Goal: Task Accomplishment & Management: Complete application form

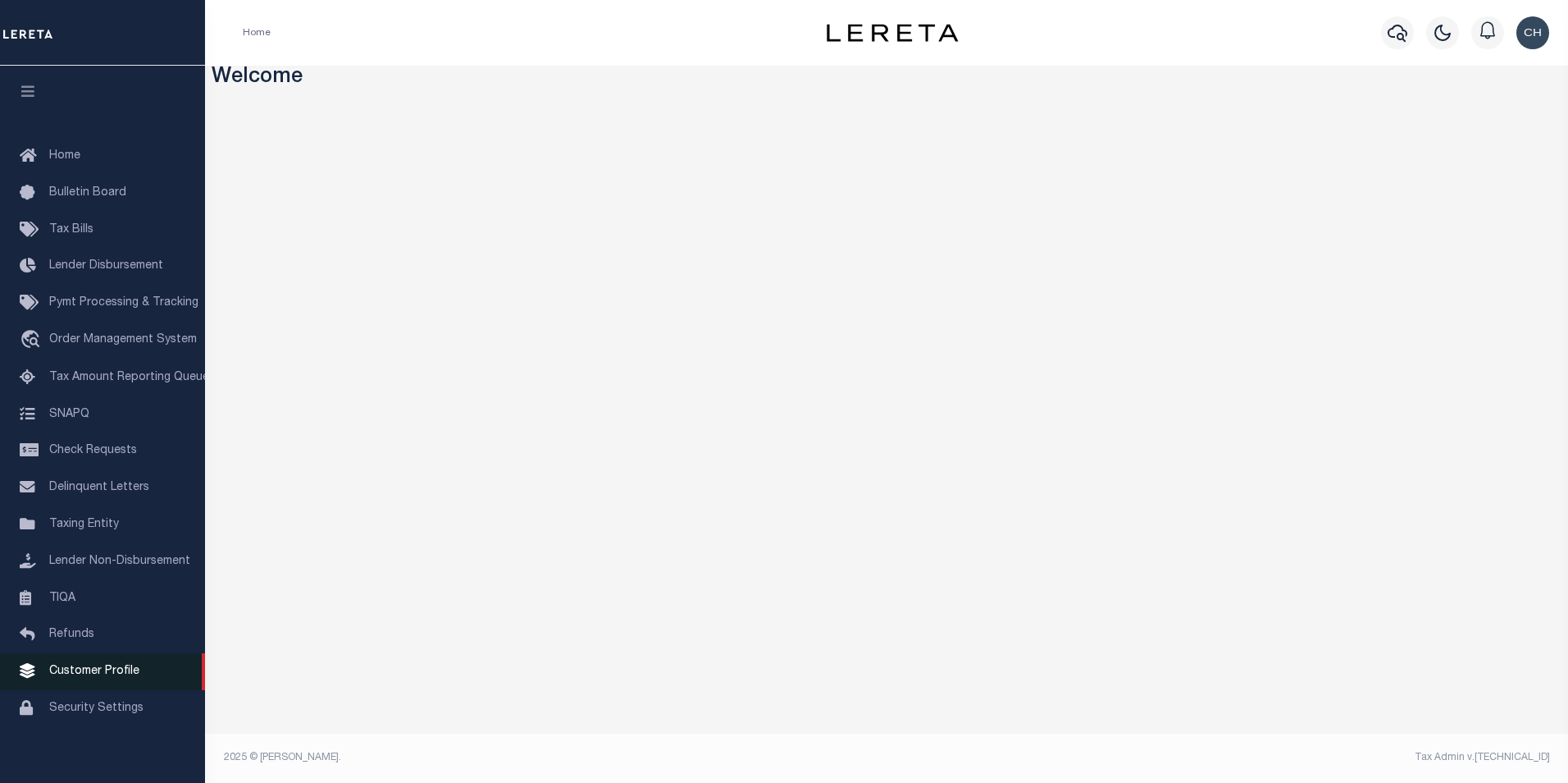
click at [83, 677] on span "Customer Profile" at bounding box center [94, 671] width 90 height 12
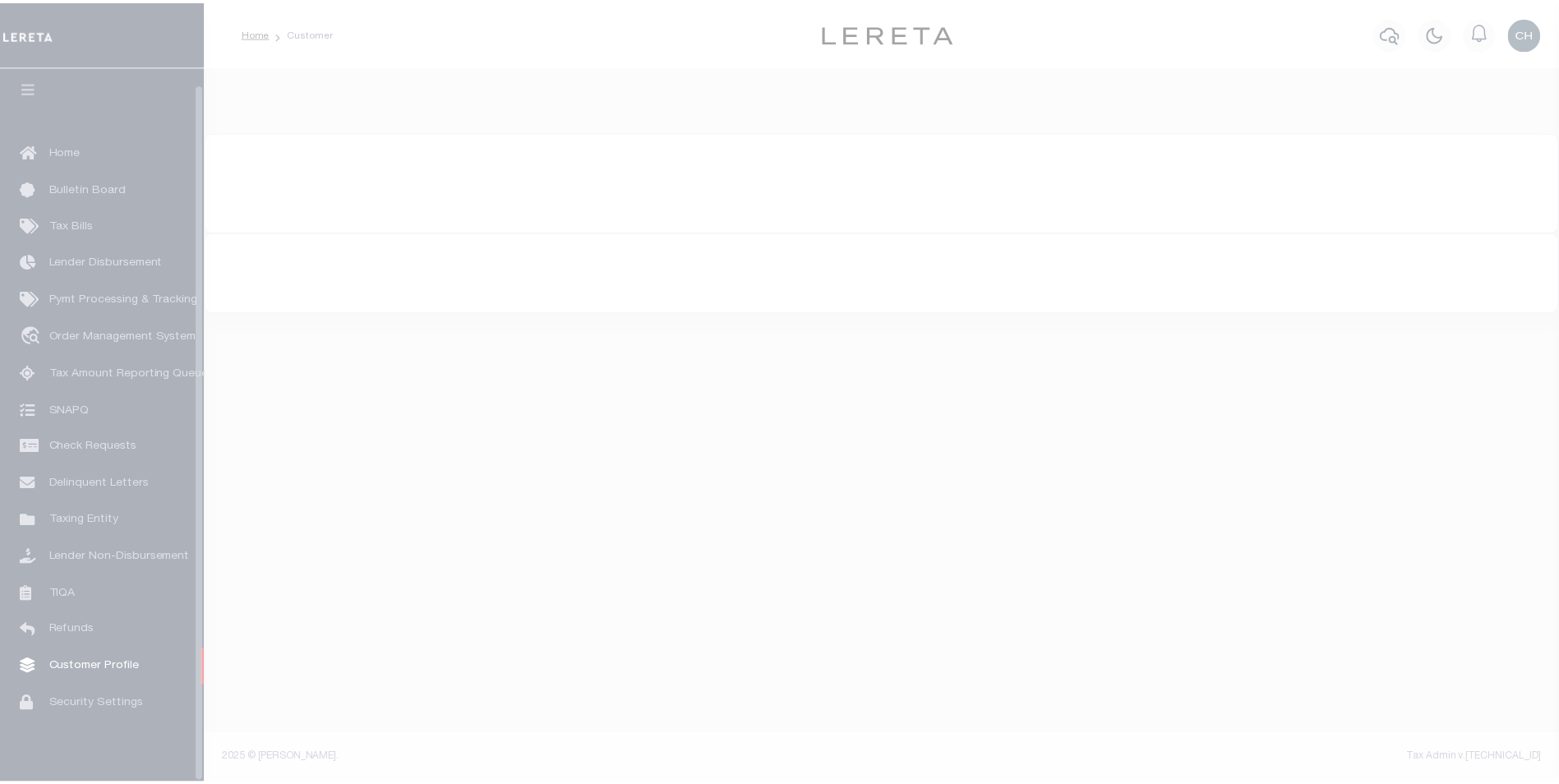
scroll to position [17, 0]
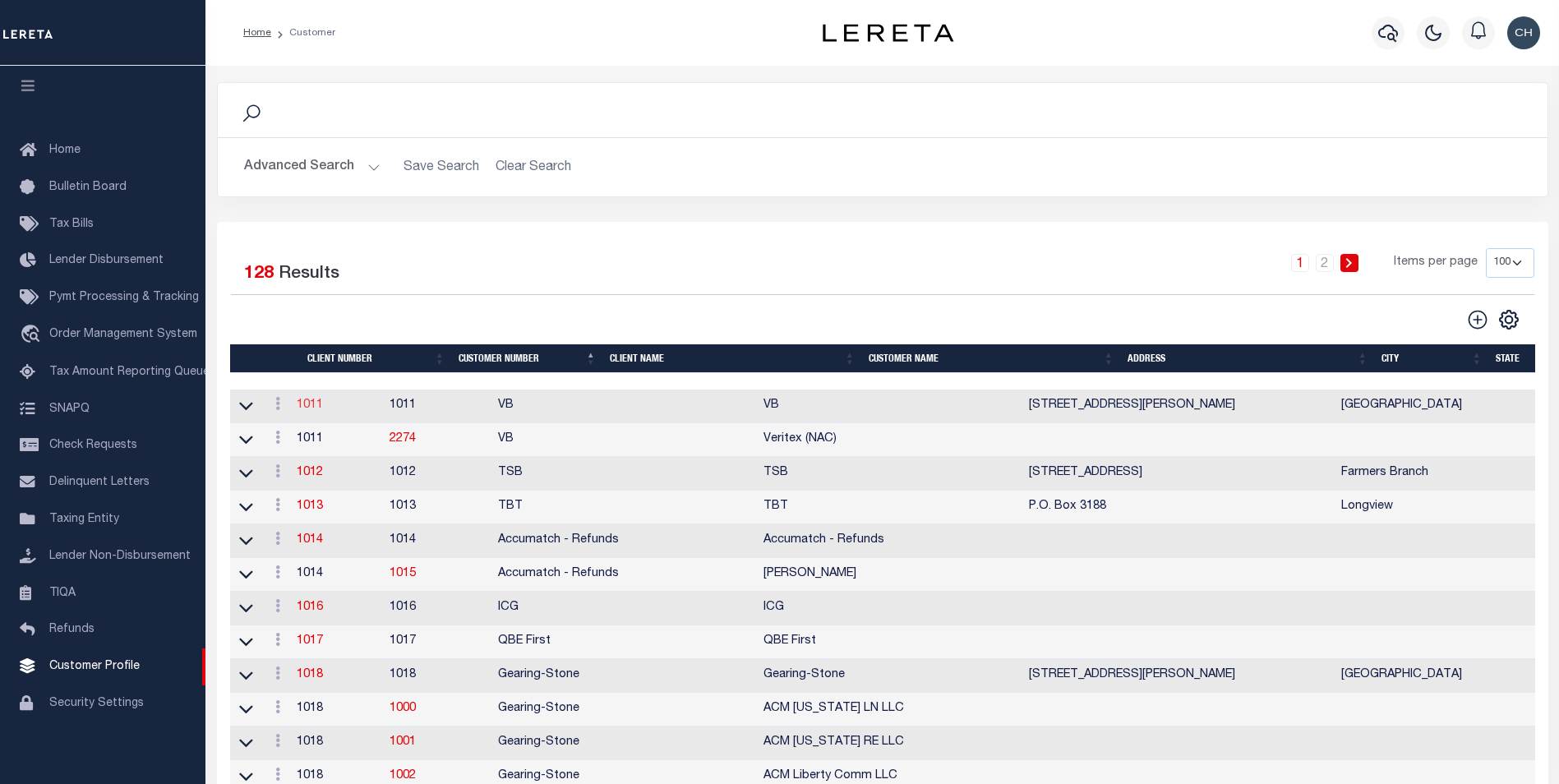
click at [323, 407] on link "1011" at bounding box center [310, 405] width 27 height 12
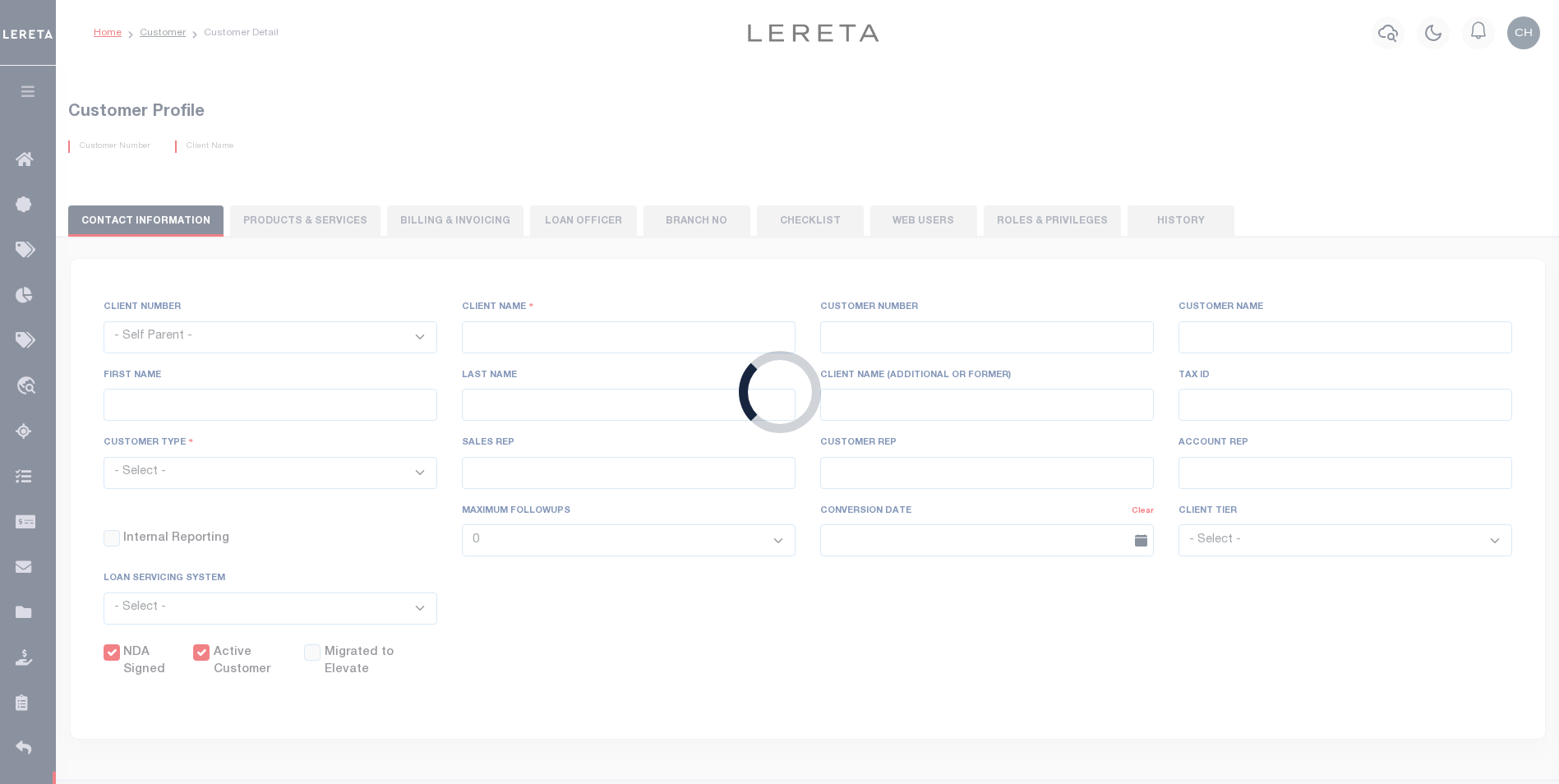
select select
type input "VB"
type input "1011"
type input "VB"
type input "Guy"
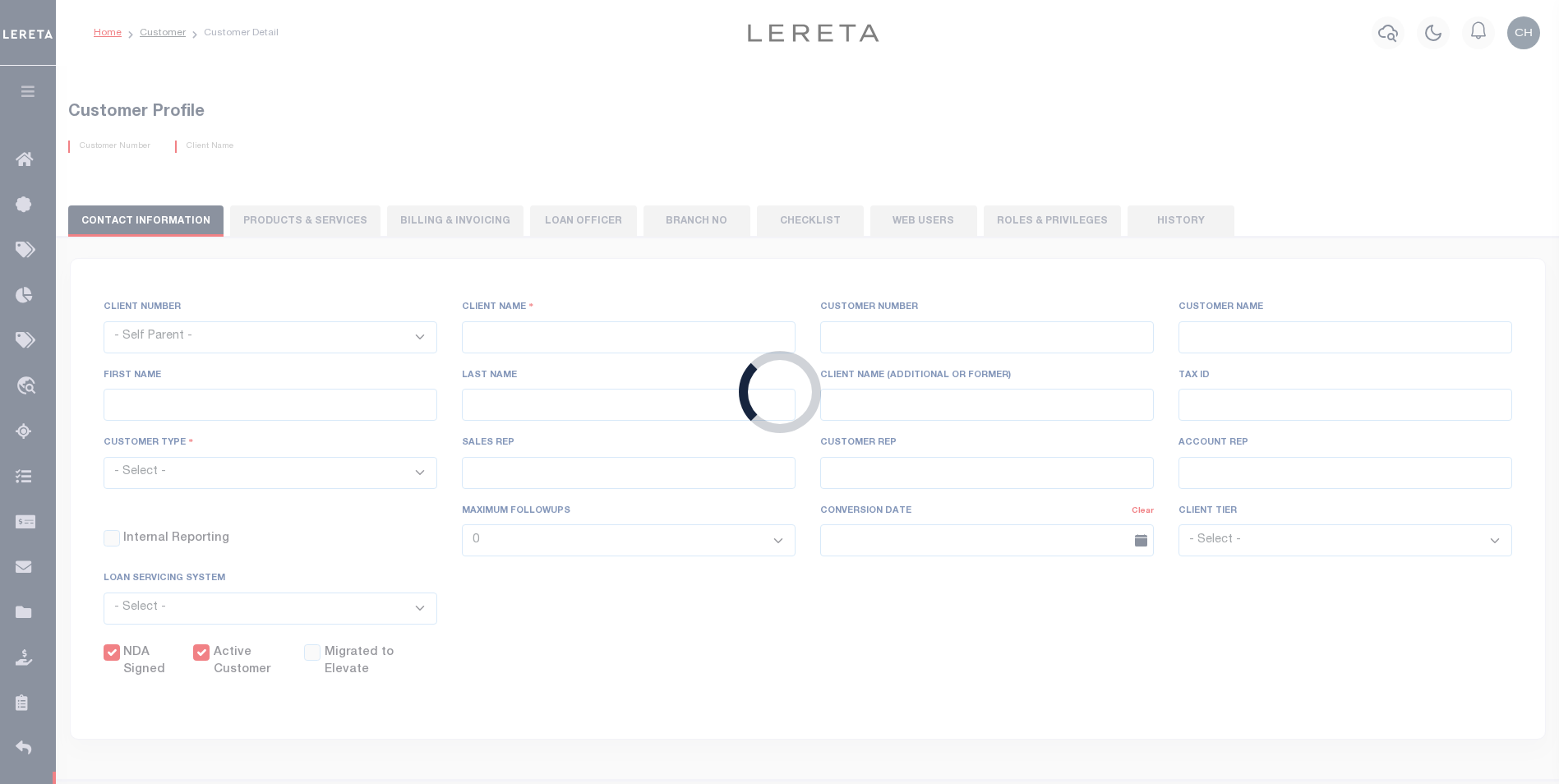
type input "Madison"
select select "Mixed Portfolio"
type input "Paula Kitchens"
type input "Beth Wiebe"
type input "11/17/2022"
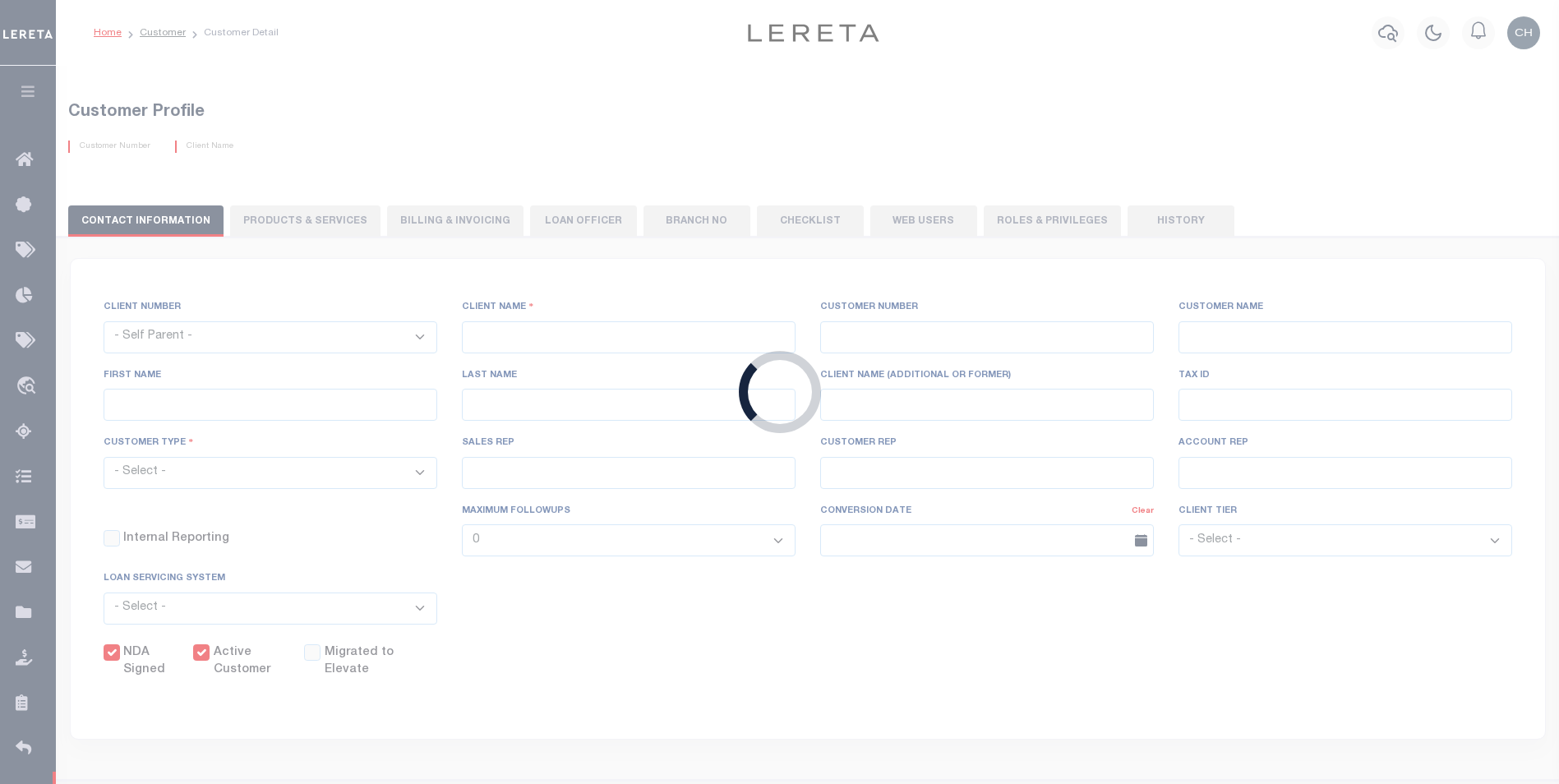
select select "Tier 3"
checkbox input "true"
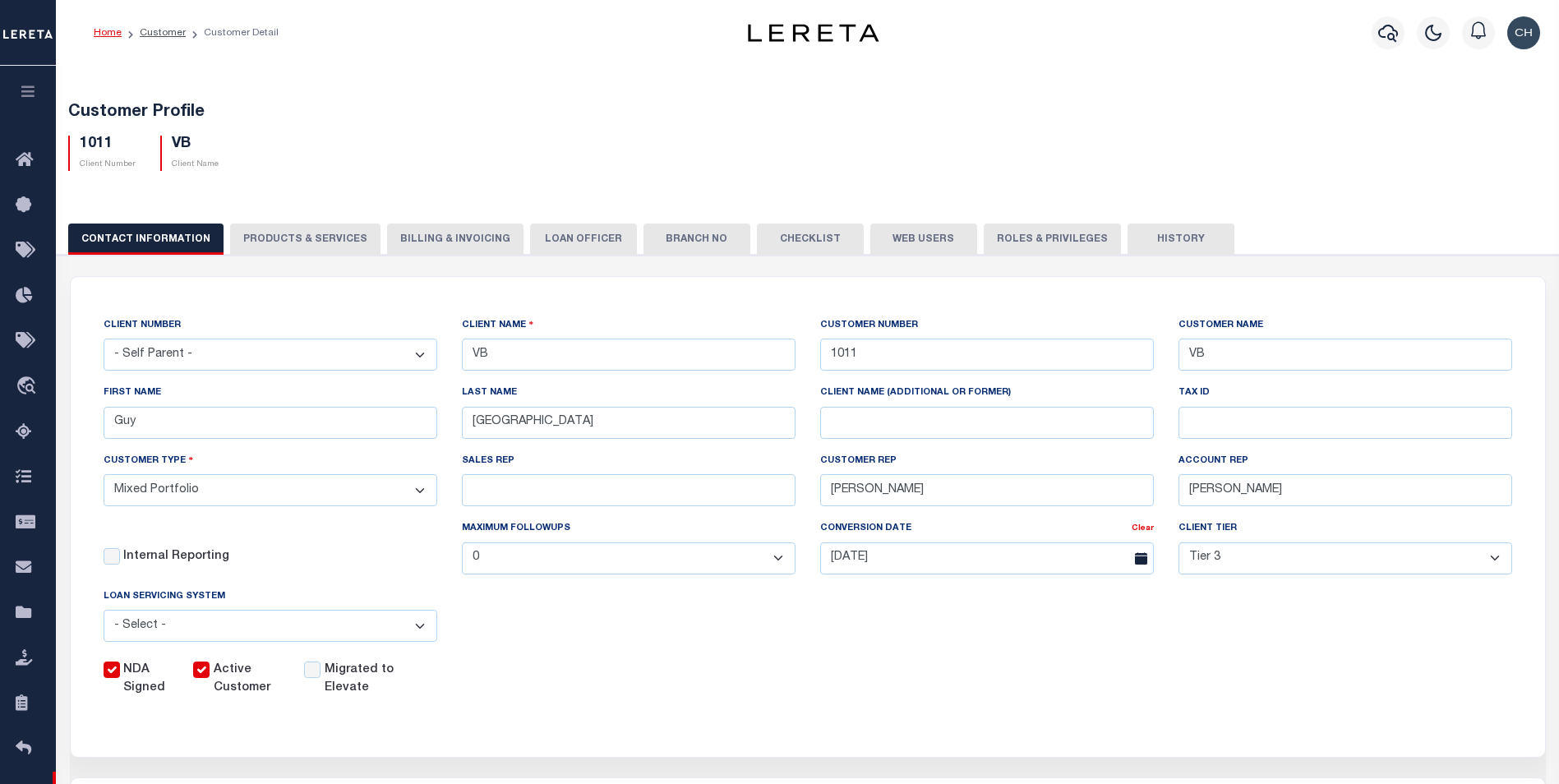
click at [294, 239] on button "PRODUCTS & SERVICES" at bounding box center [305, 239] width 151 height 32
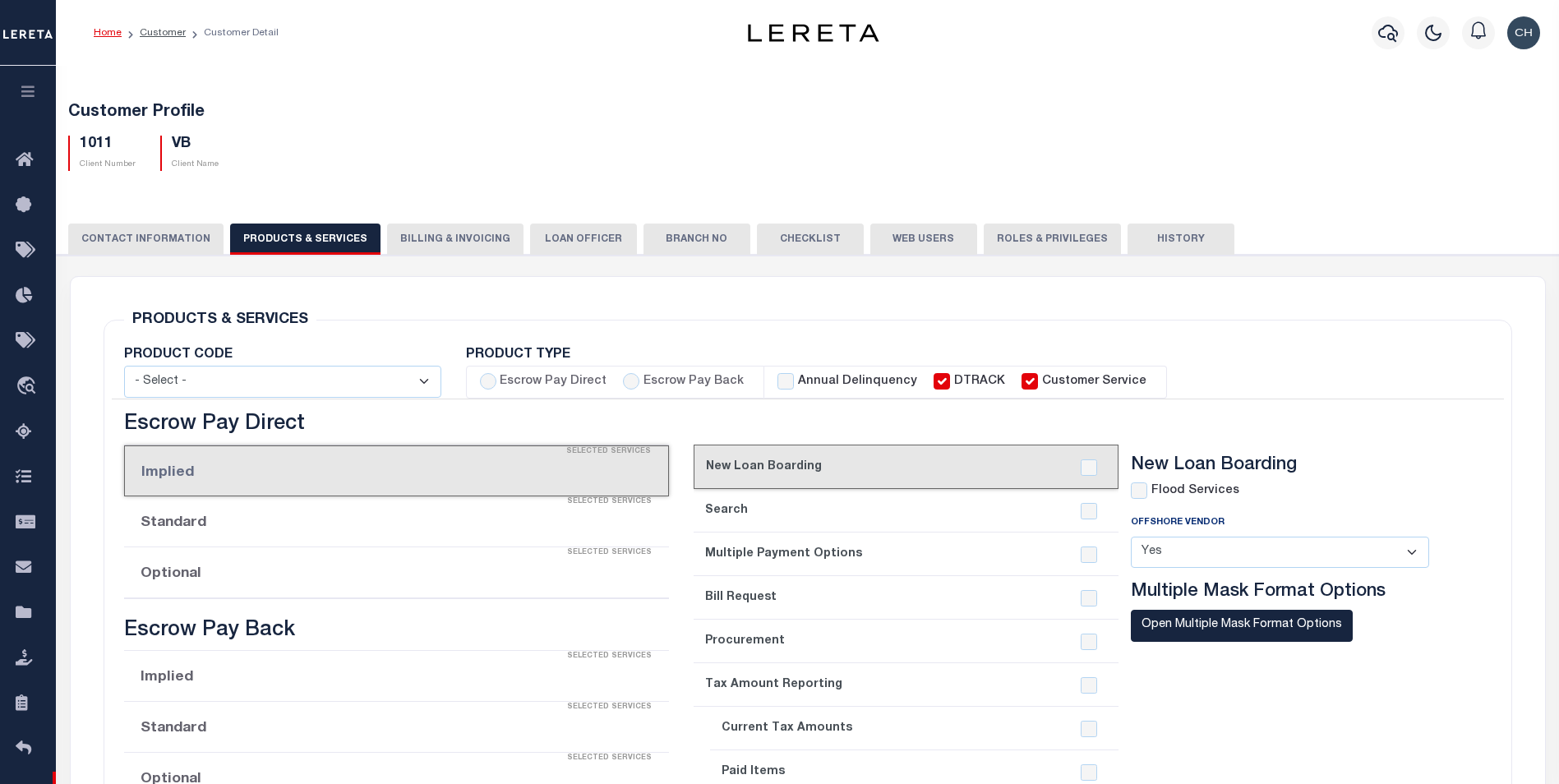
select select "STX"
radio input "true"
checkbox input "true"
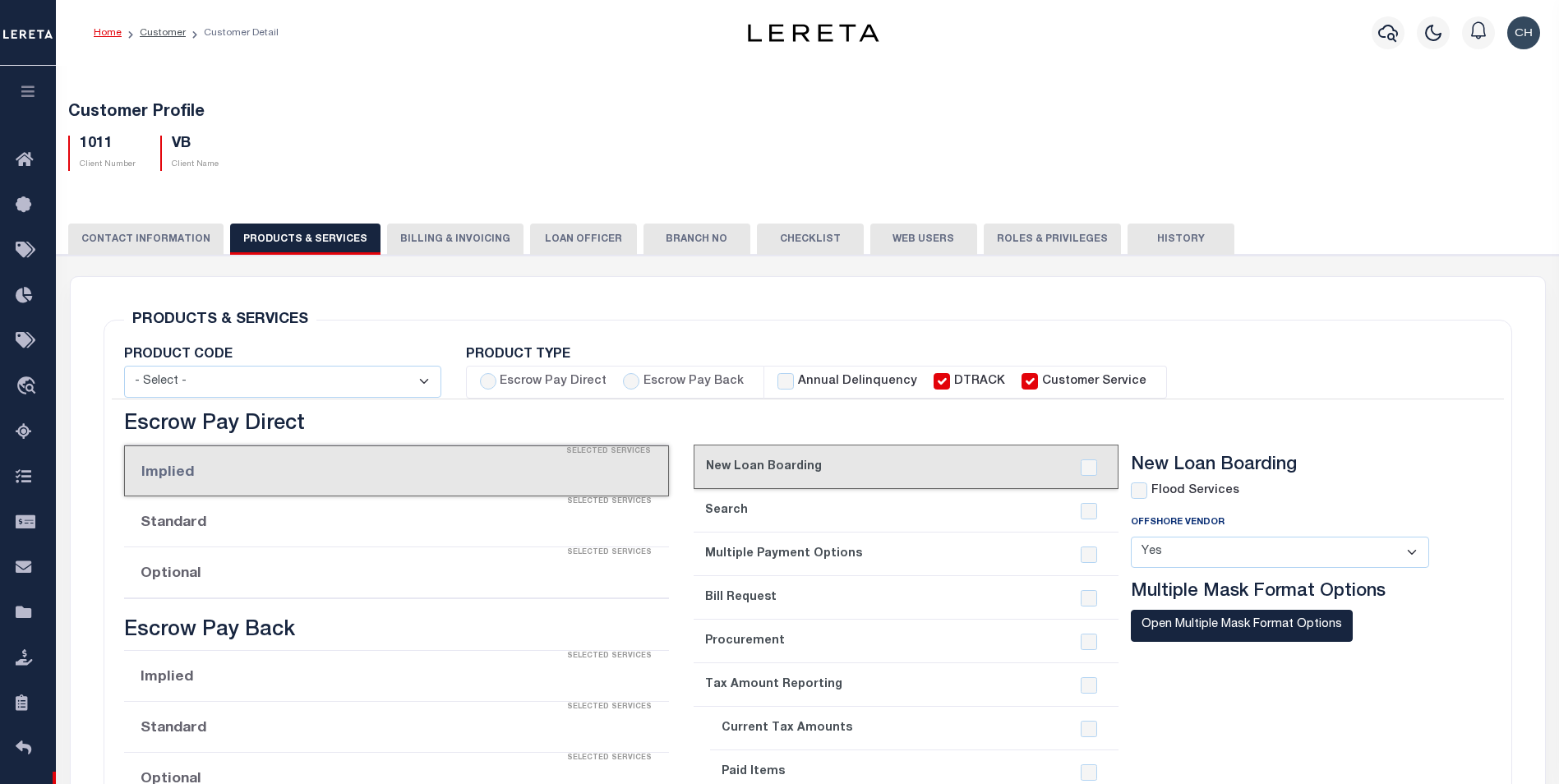
checkbox input "true"
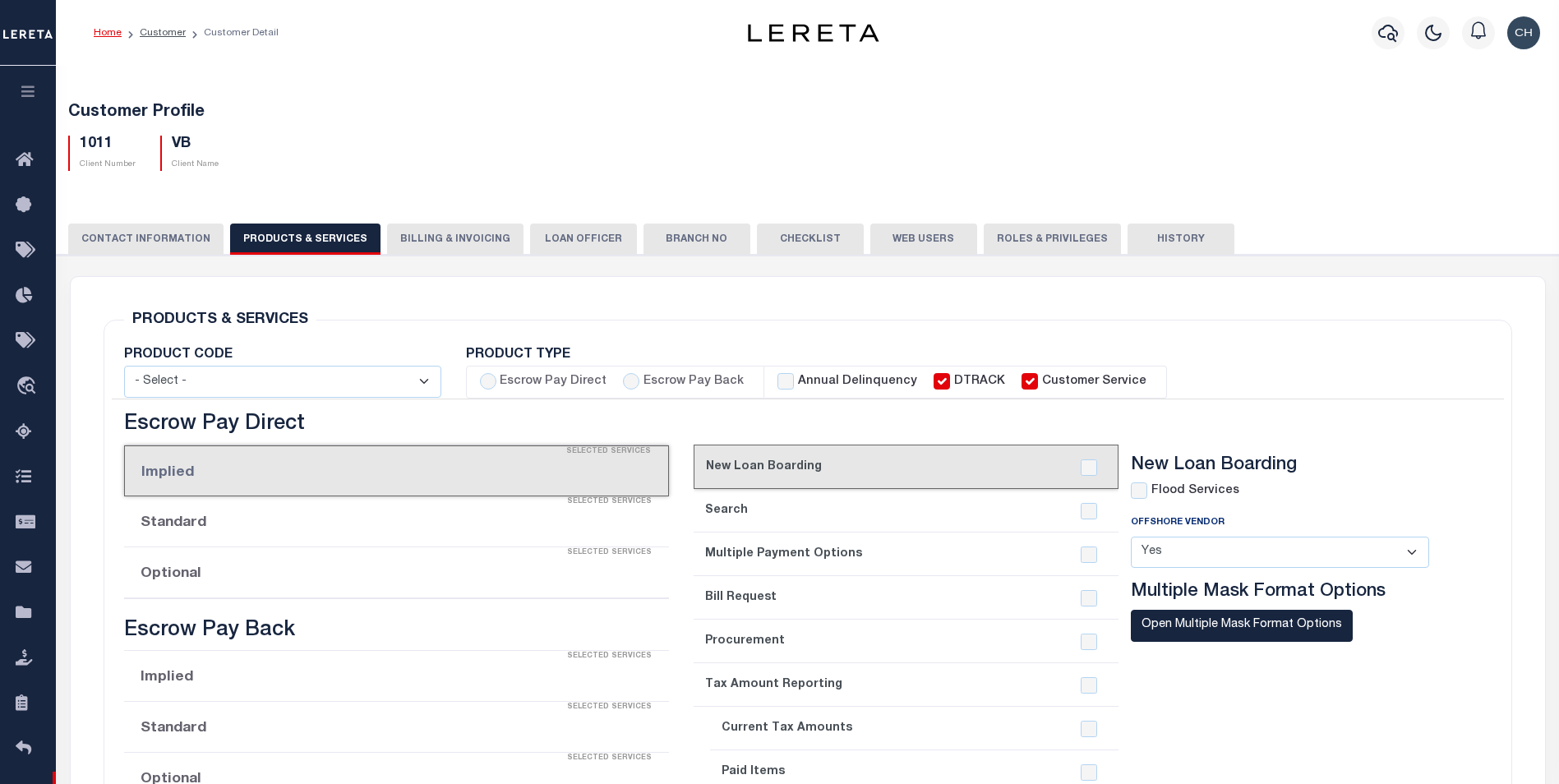
checkbox input "true"
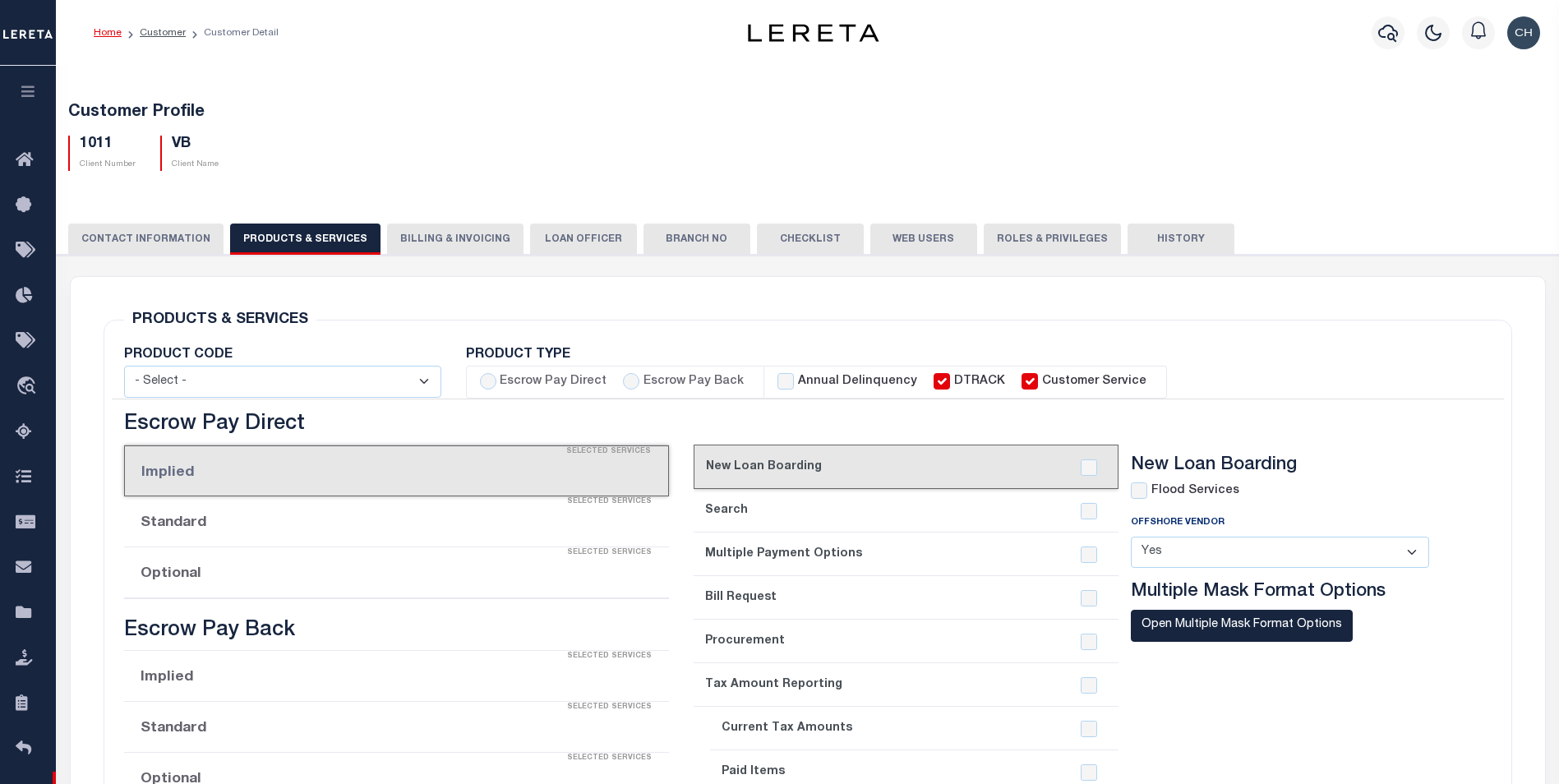
checkbox input "true"
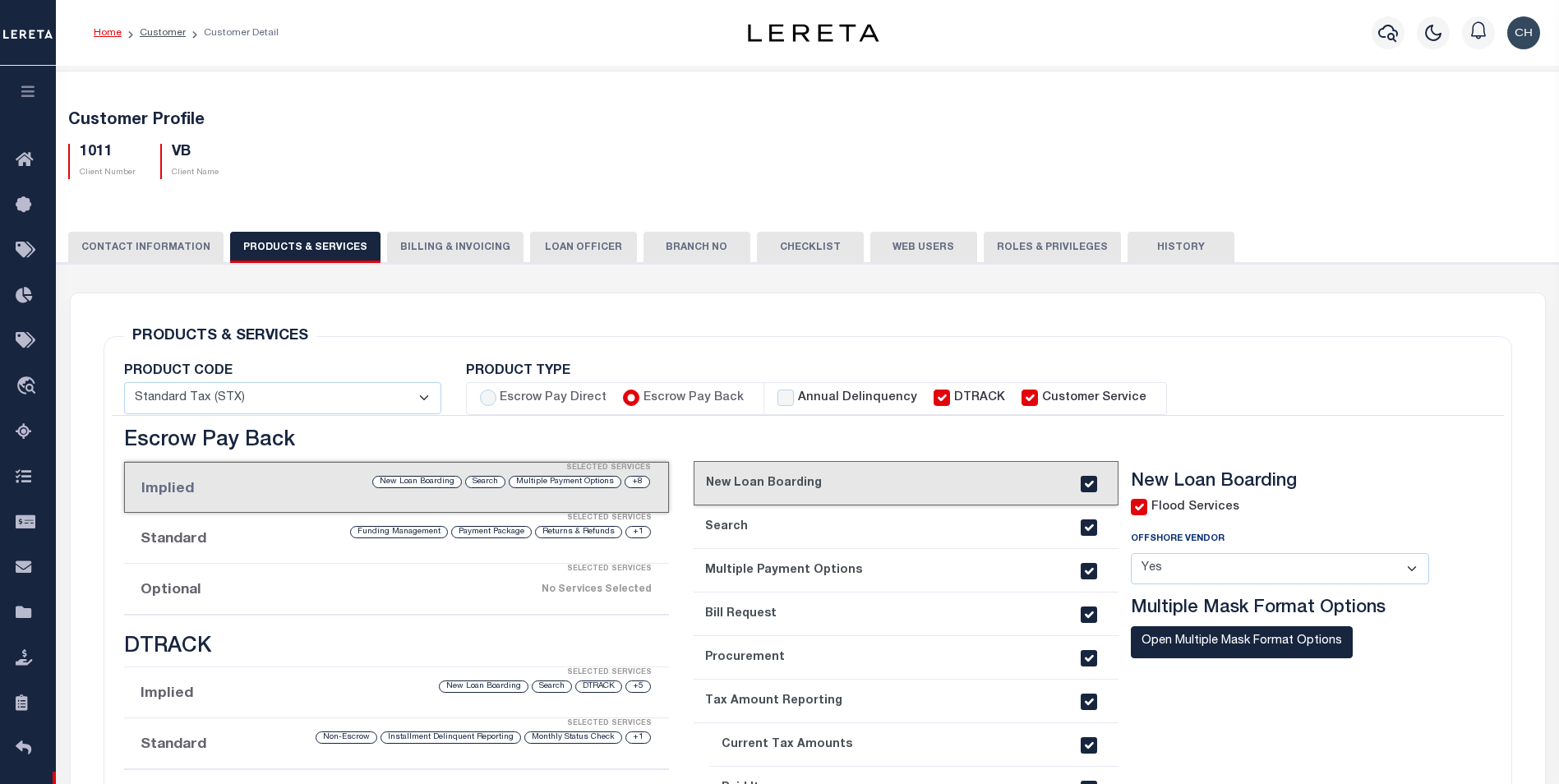
click at [201, 588] on li "Optional Selected Services No Services Selected" at bounding box center [396, 589] width 545 height 51
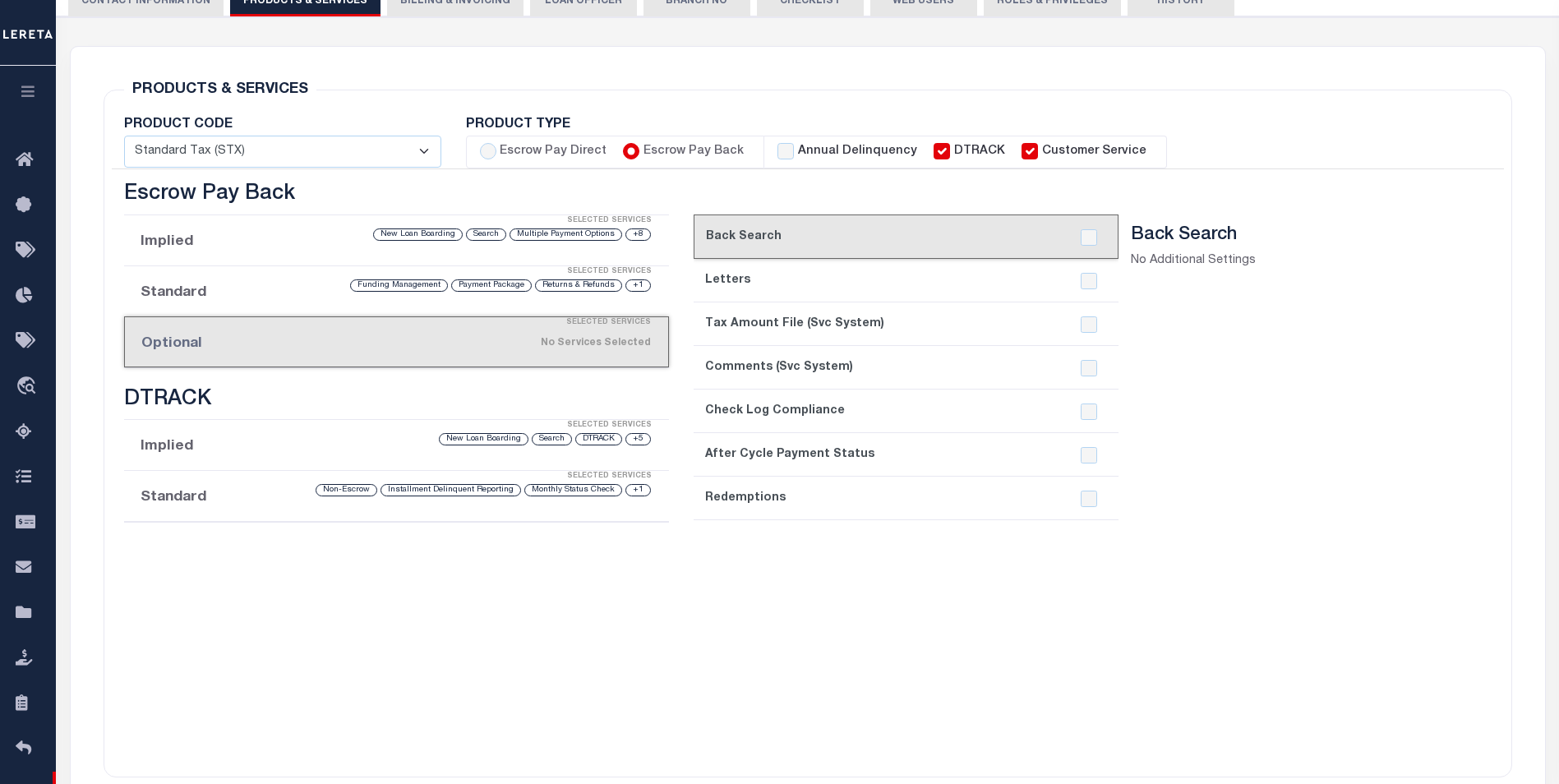
scroll to position [411, 0]
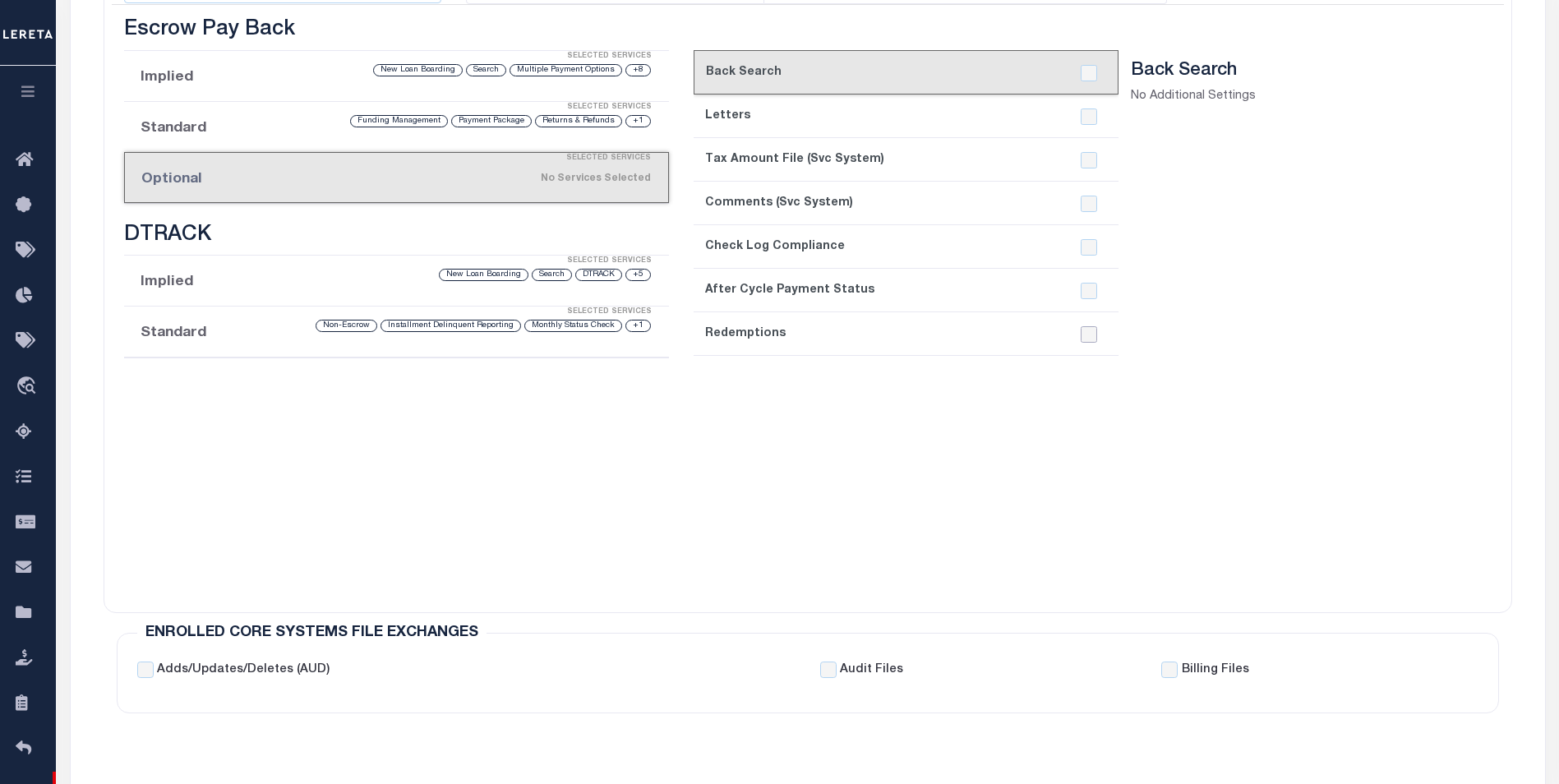
click at [1089, 339] on input "checkbox" at bounding box center [1089, 334] width 17 height 17
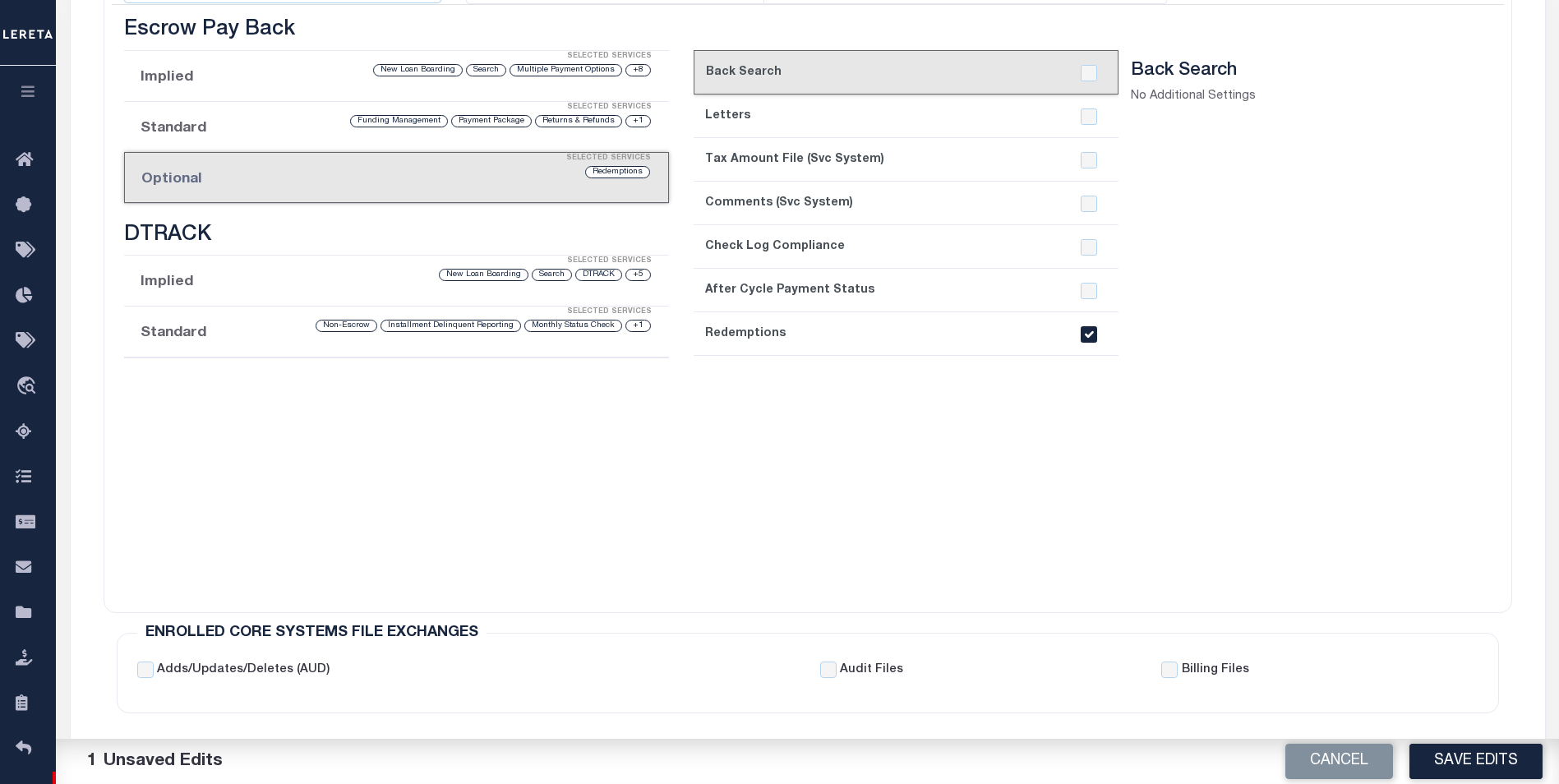
click at [1089, 339] on input "checkbox" at bounding box center [1089, 334] width 17 height 17
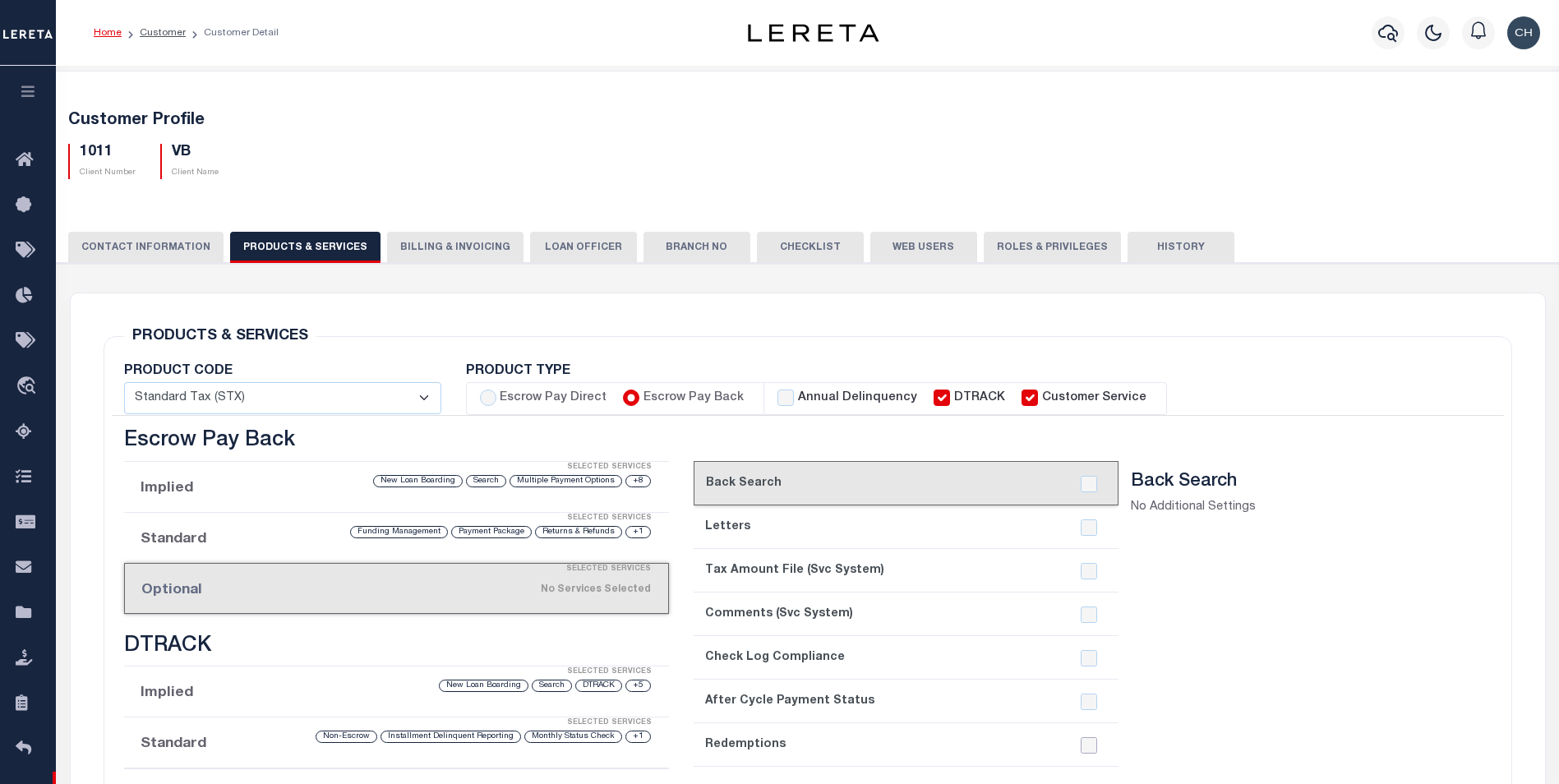
scroll to position [575, 0]
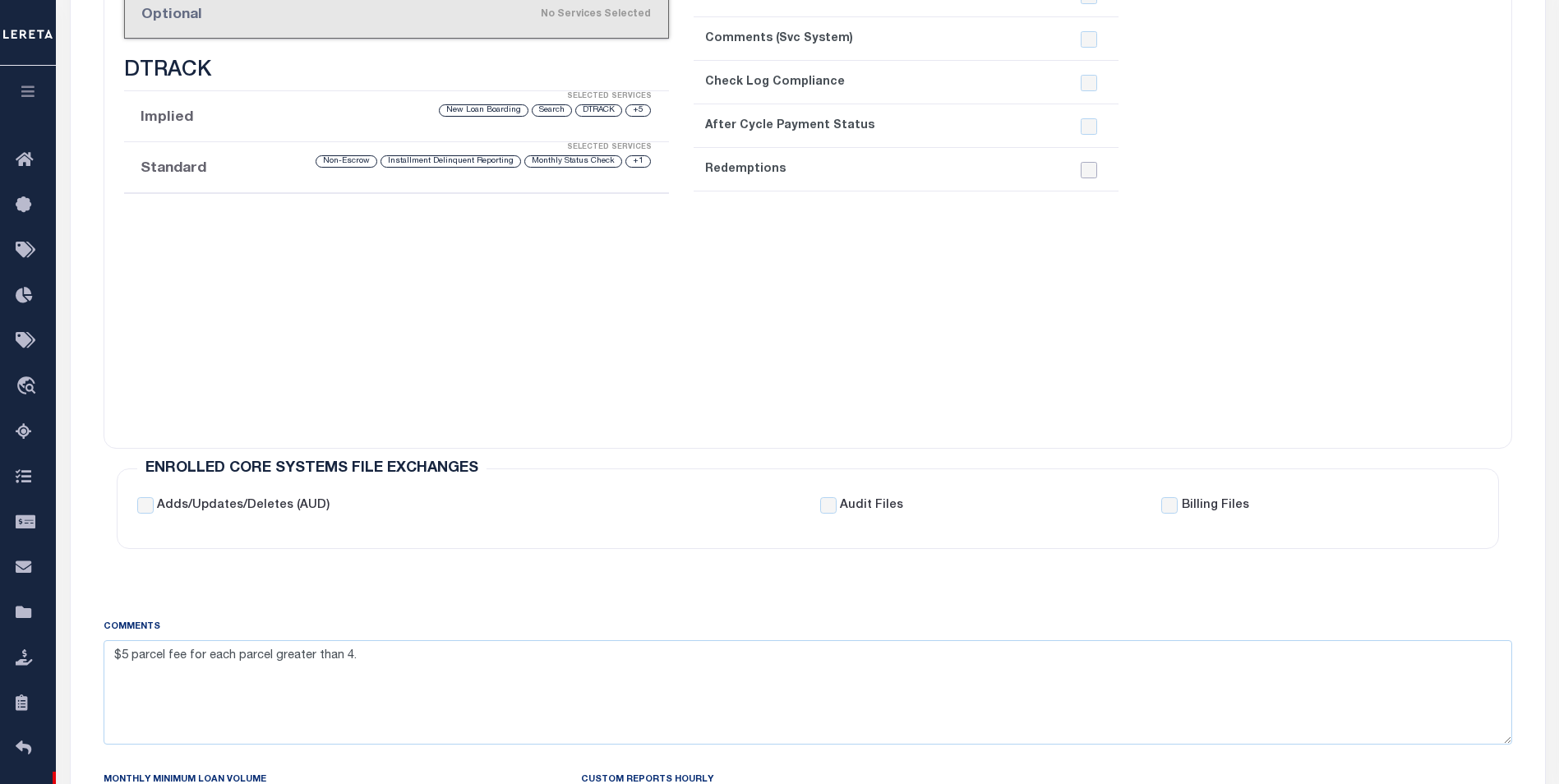
click at [1088, 171] on input "checkbox" at bounding box center [1089, 170] width 17 height 17
checkbox input "true"
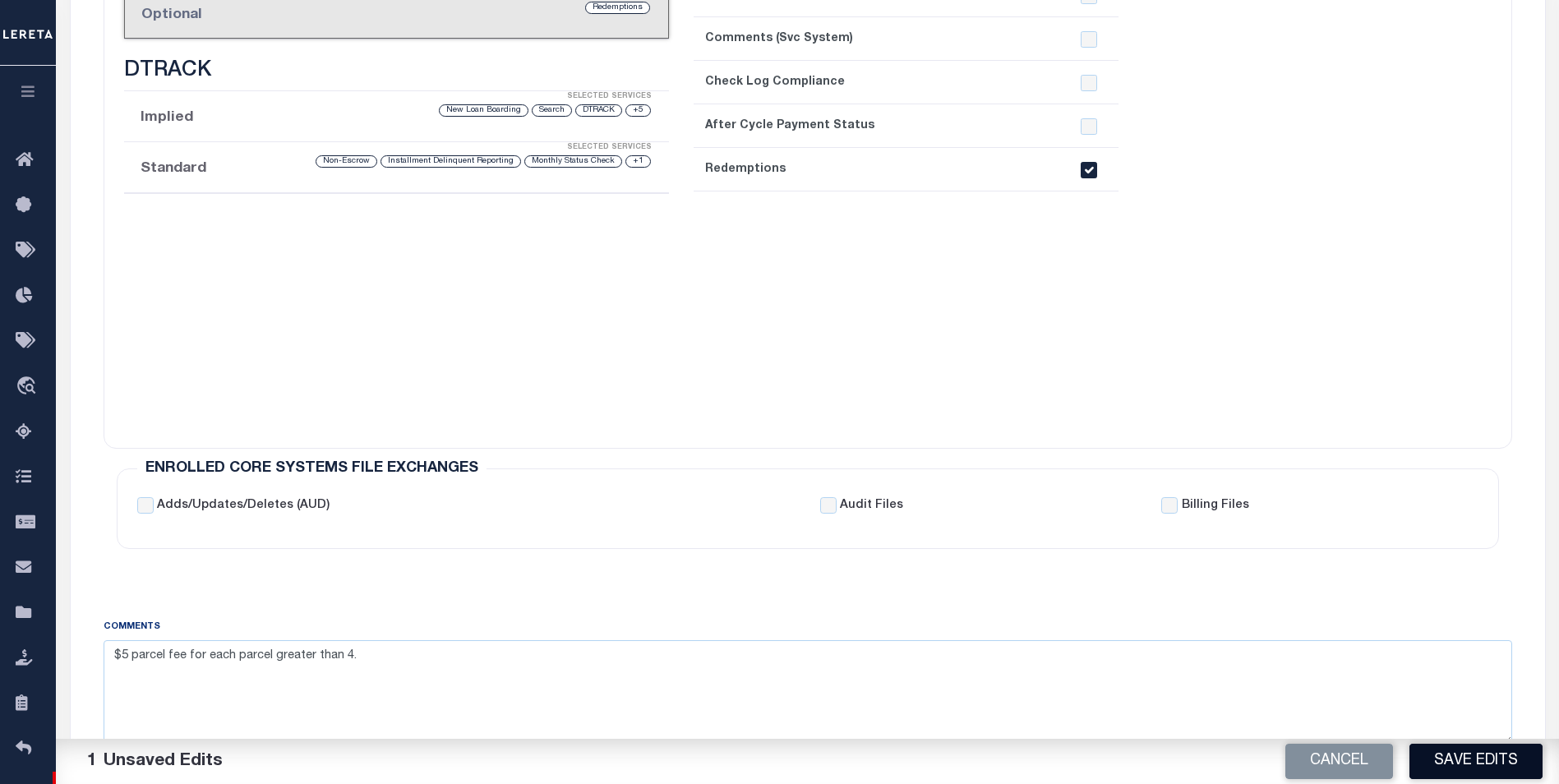
click at [1469, 766] on button "Save Edits" at bounding box center [1477, 761] width 133 height 35
